Goal: Information Seeking & Learning: Learn about a topic

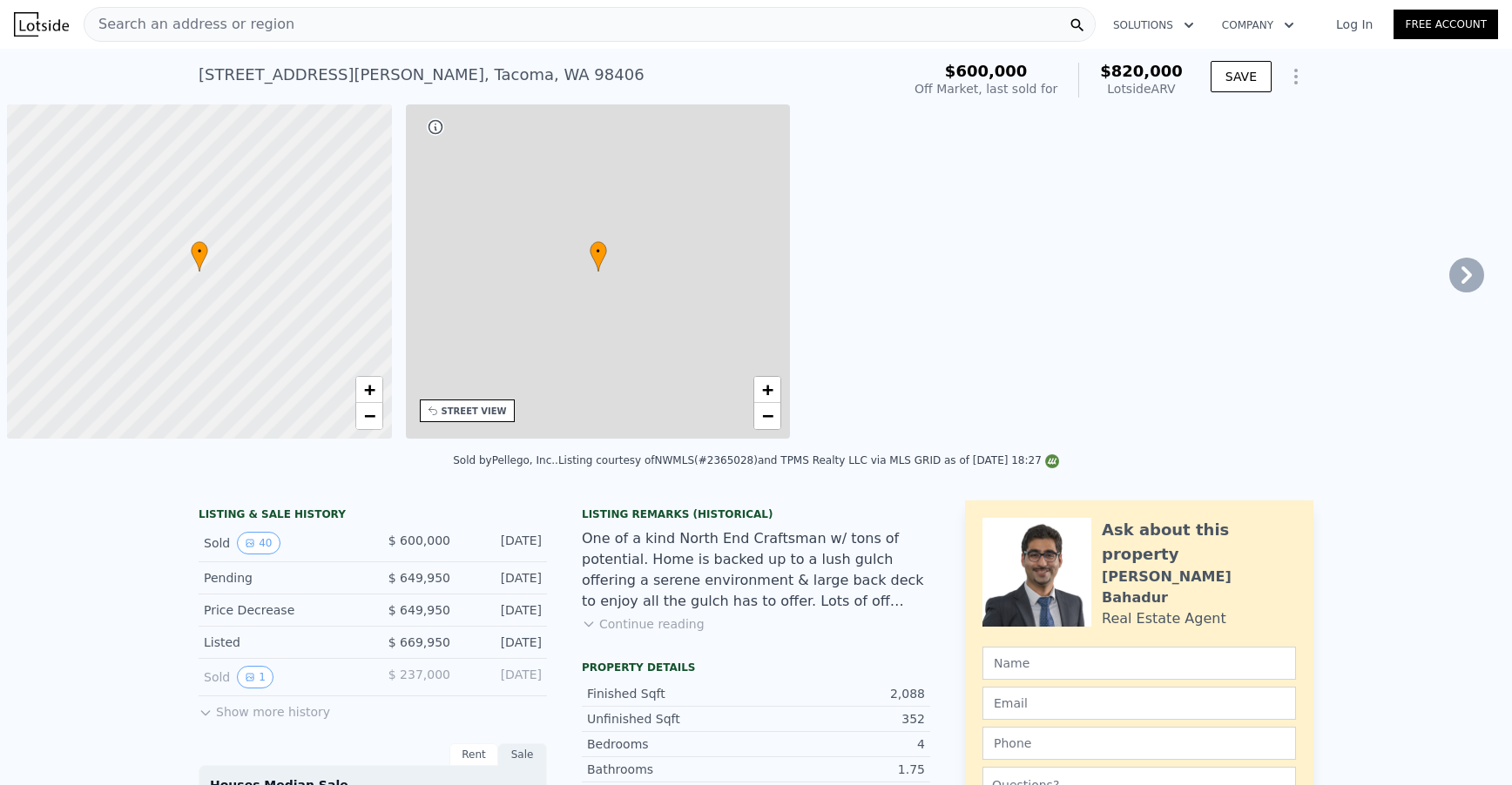
scroll to position [0, 7]
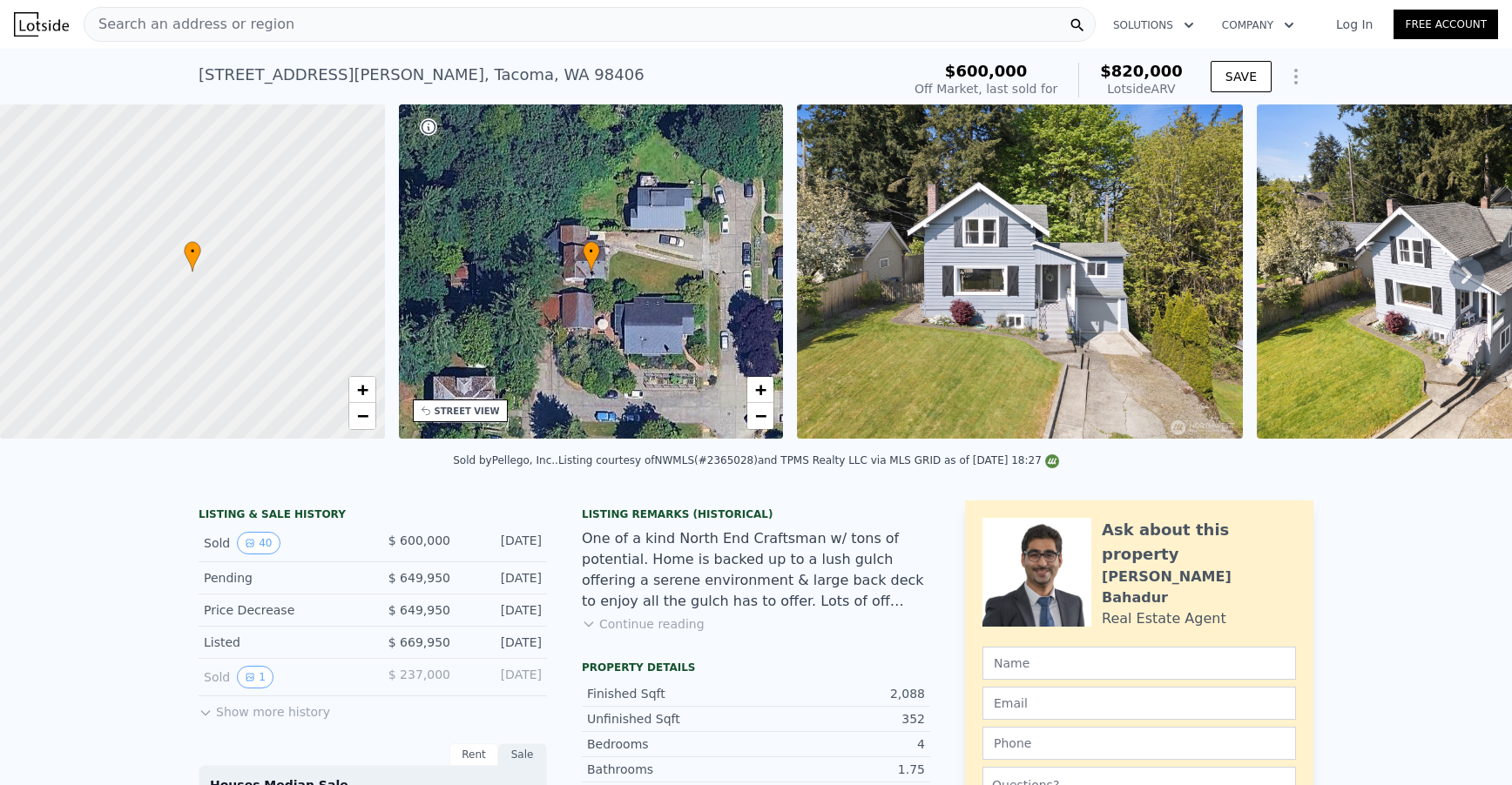
click at [252, 17] on span "Search an address or region" at bounding box center [189, 24] width 210 height 21
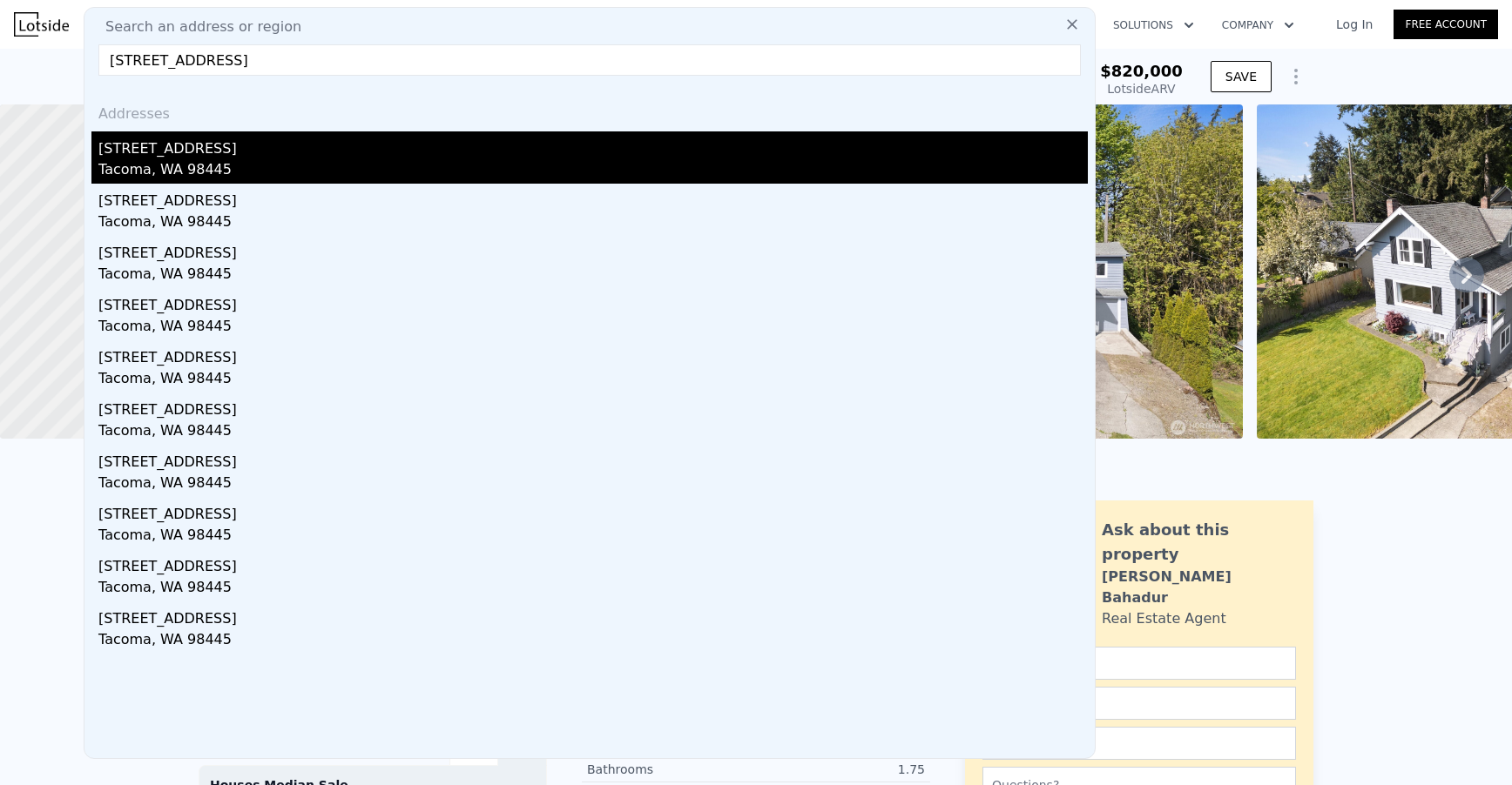
type input "[STREET_ADDRESS]"
click at [172, 153] on div "[STREET_ADDRESS]" at bounding box center [593, 145] width 989 height 28
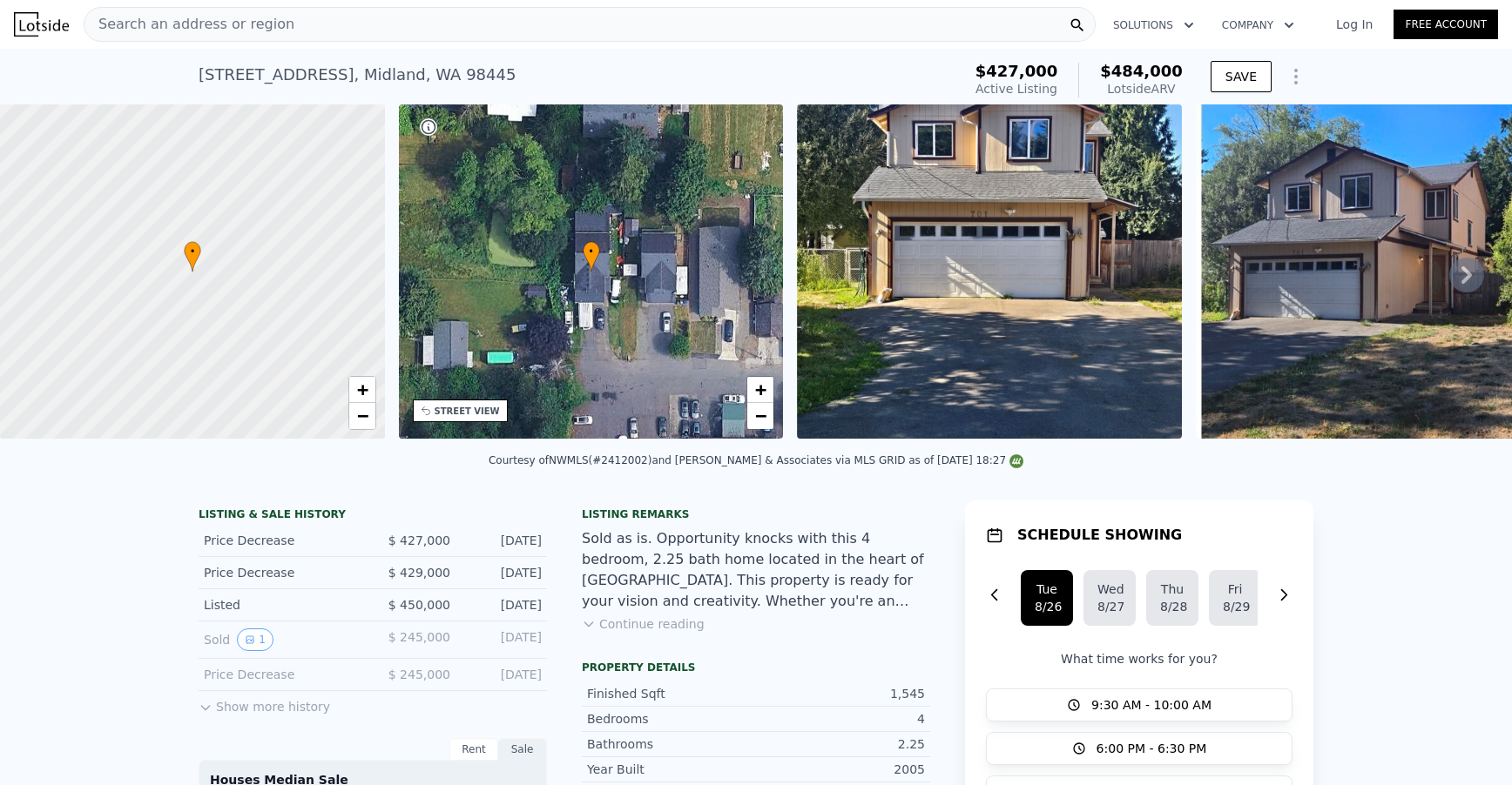
click at [434, 76] on div "[STREET_ADDRESS] Active at $427k (~ARV $484k )" at bounding box center [576, 80] width 756 height 49
drag, startPoint x: 434, startPoint y: 76, endPoint x: 188, endPoint y: 78, distance: 246.0
click at [188, 78] on div "[STREET_ADDRESS] Active at $427k (~ARV $484k ) $427,000 Active Listing $484,000…" at bounding box center [756, 77] width 1512 height 56
copy div "[STREET_ADDRESS]"
click at [231, 21] on span "Search an address or region" at bounding box center [189, 24] width 210 height 21
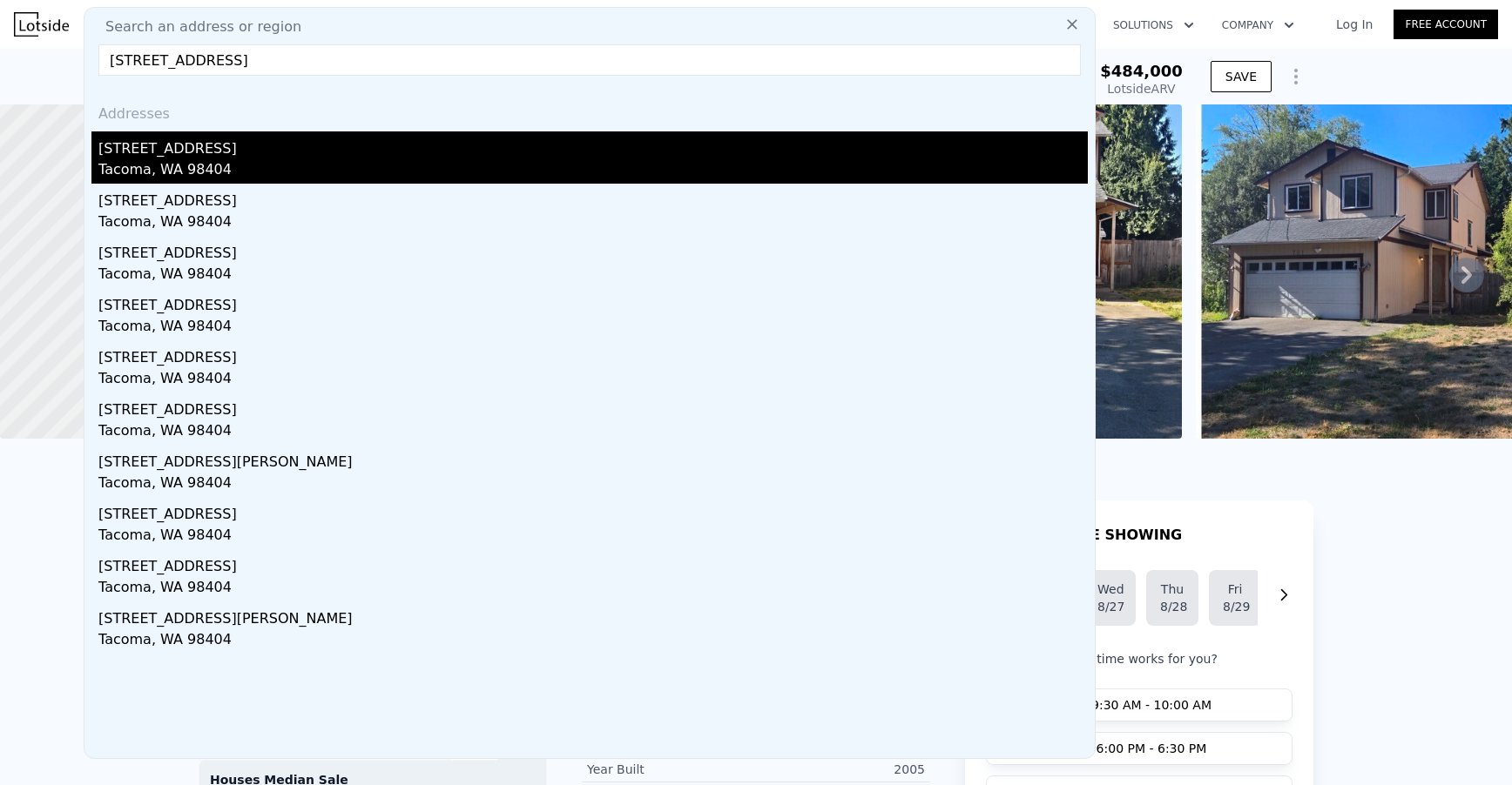
type input "[STREET_ADDRESS]"
click at [185, 147] on div "[STREET_ADDRESS]" at bounding box center [593, 145] width 989 height 28
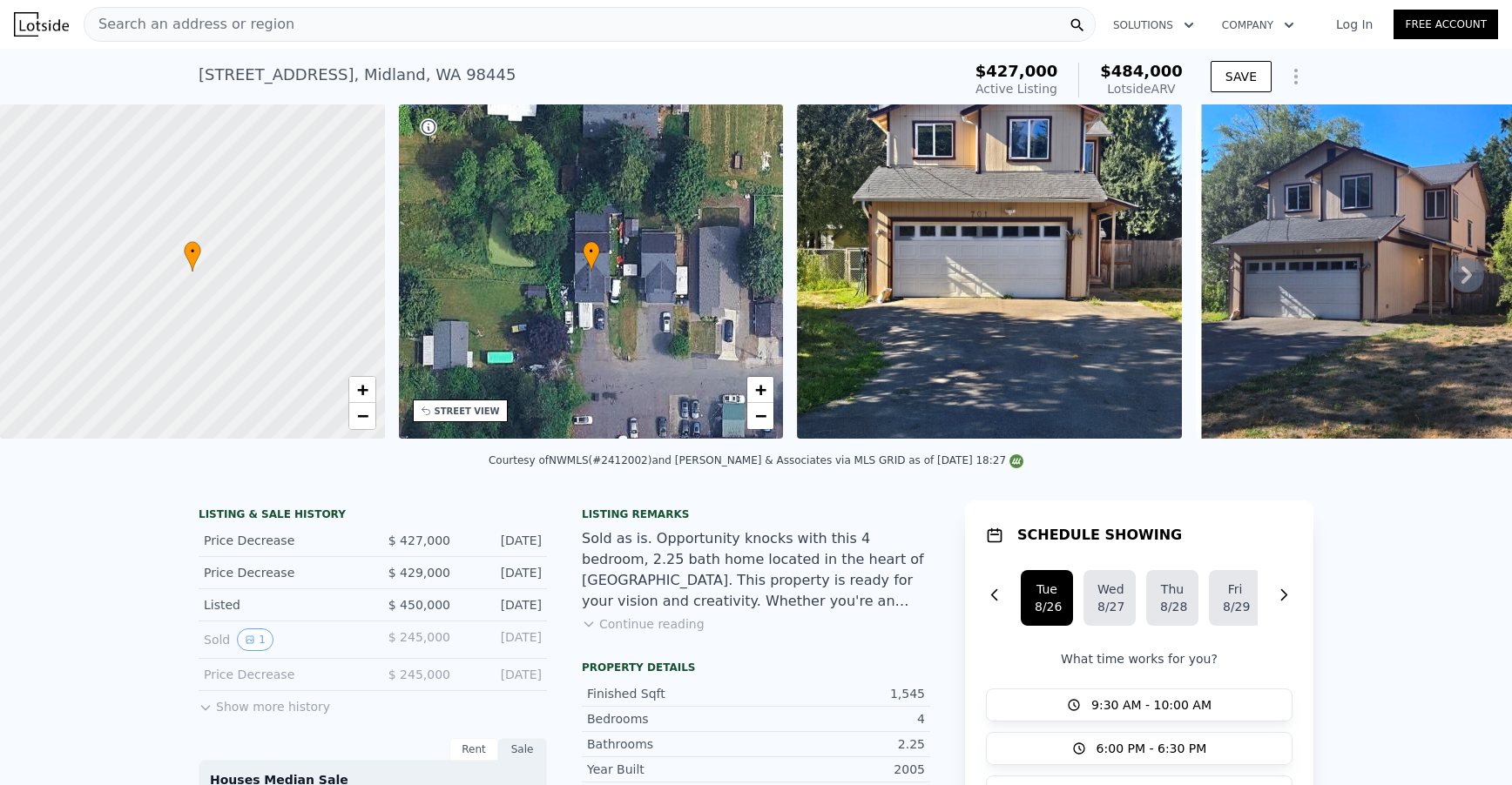
type input "0.75"
type input "2.75"
type input "852"
type input "1500"
type input "3100"
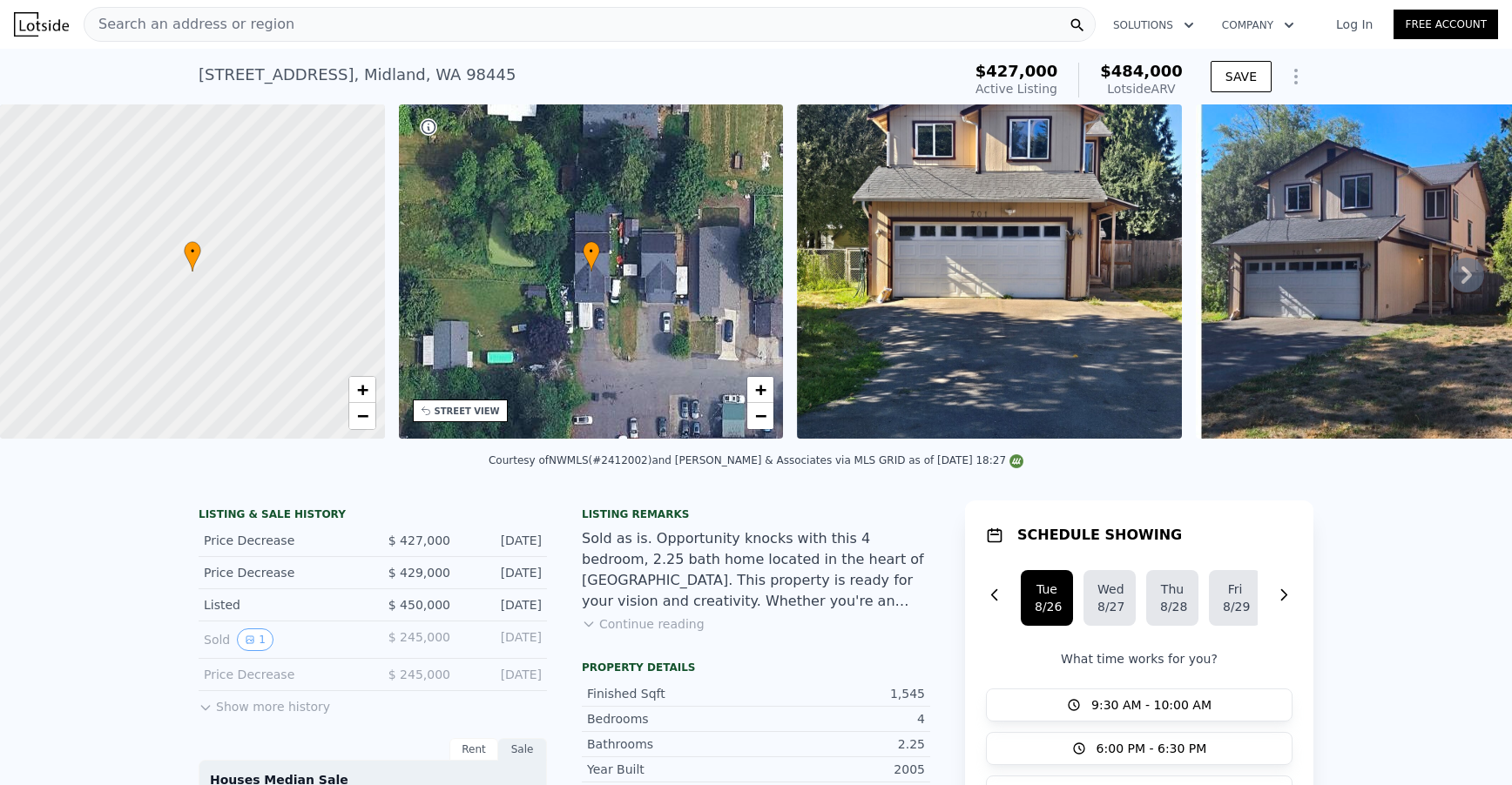
type input "6250"
type input "$ 423,000"
type input "5"
type input "$ 72,093"
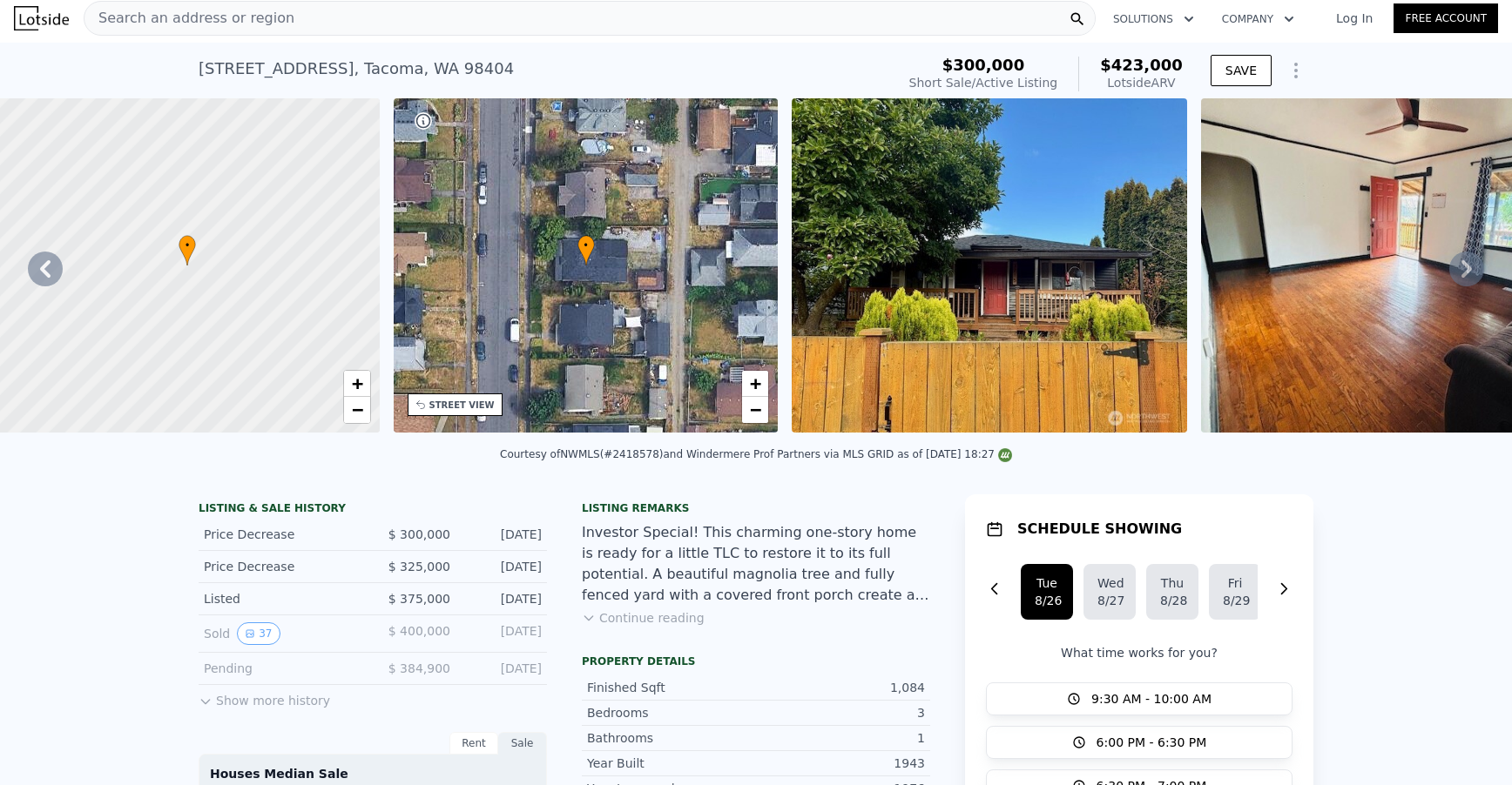
scroll to position [0, 7]
